Goal: Task Accomplishment & Management: Use online tool/utility

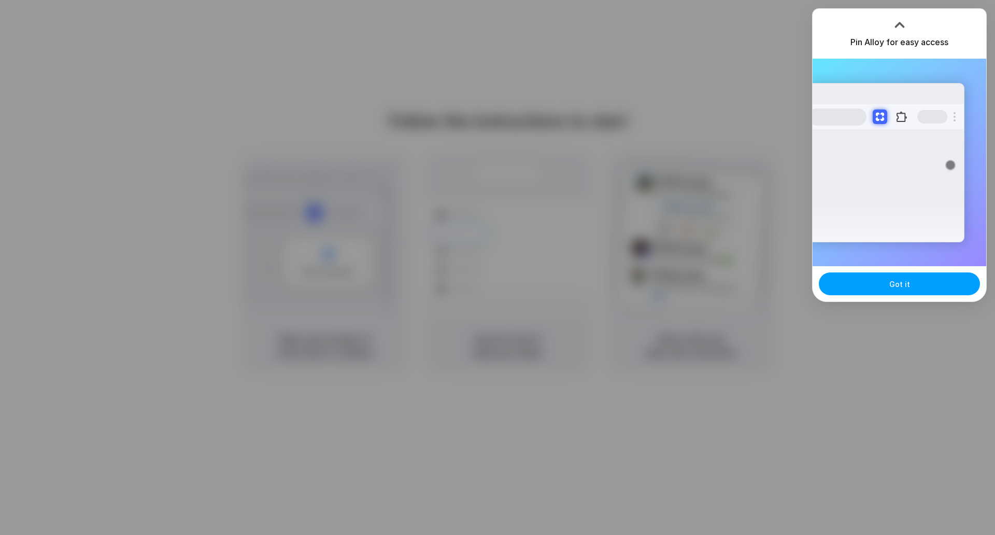
click at [906, 278] on span "Got it" at bounding box center [900, 283] width 21 height 11
